Goal: Navigation & Orientation: Find specific page/section

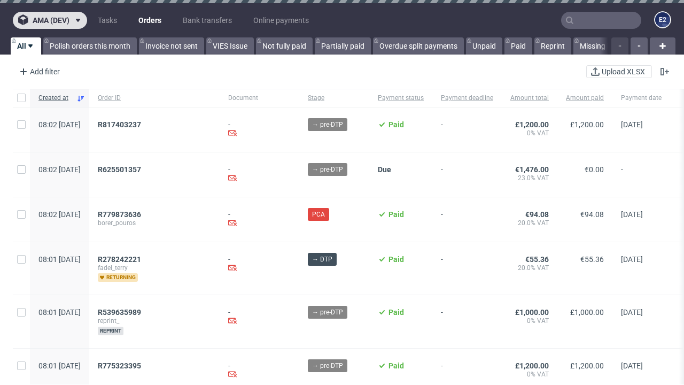
click at [50, 20] on span "ama (dev)" at bounding box center [51, 20] width 37 height 7
